Goal: Information Seeking & Learning: Stay updated

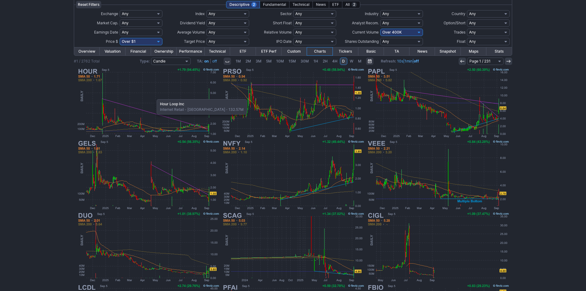
scroll to position [65, 0]
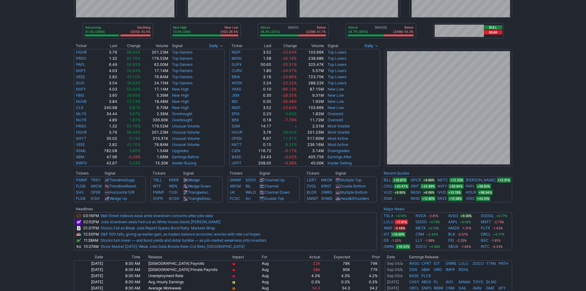
scroll to position [92, 0]
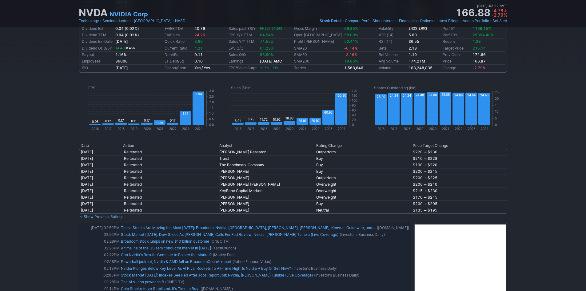
scroll to position [308, 0]
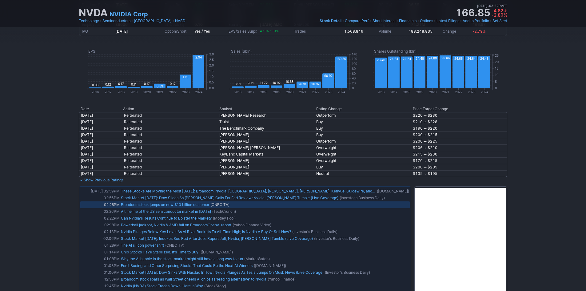
click at [149, 205] on link "Broadcom stock jumps on new $10 billion customer" at bounding box center [165, 204] width 88 height 5
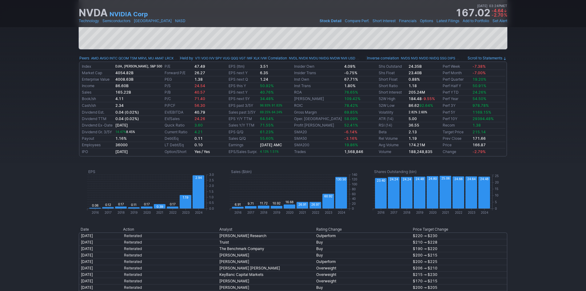
scroll to position [185, 0]
